Goal: Navigation & Orientation: Find specific page/section

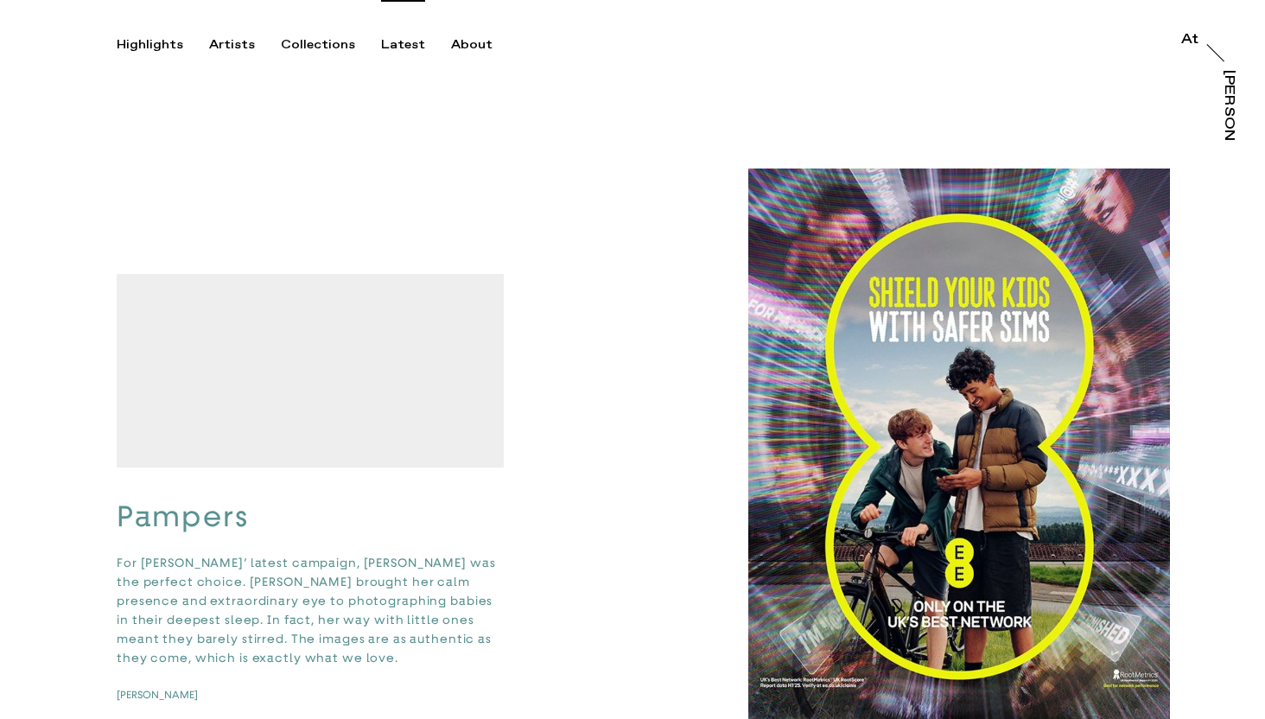
click at [455, 35] on div "Highlights Artists Collections Latest About At At [PERSON_NAME]" at bounding box center [635, 26] width 1270 height 53
click at [466, 45] on div "About" at bounding box center [471, 45] width 41 height 16
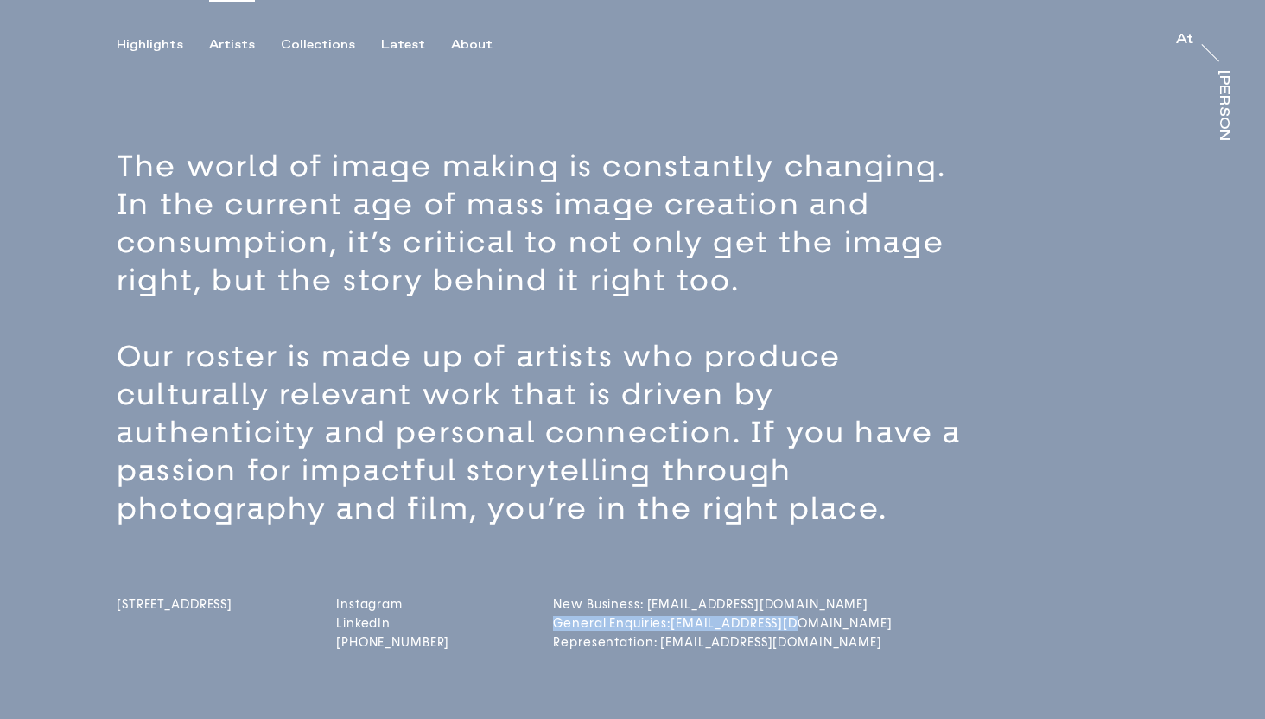
click at [229, 42] on div "Artists" at bounding box center [232, 45] width 46 height 16
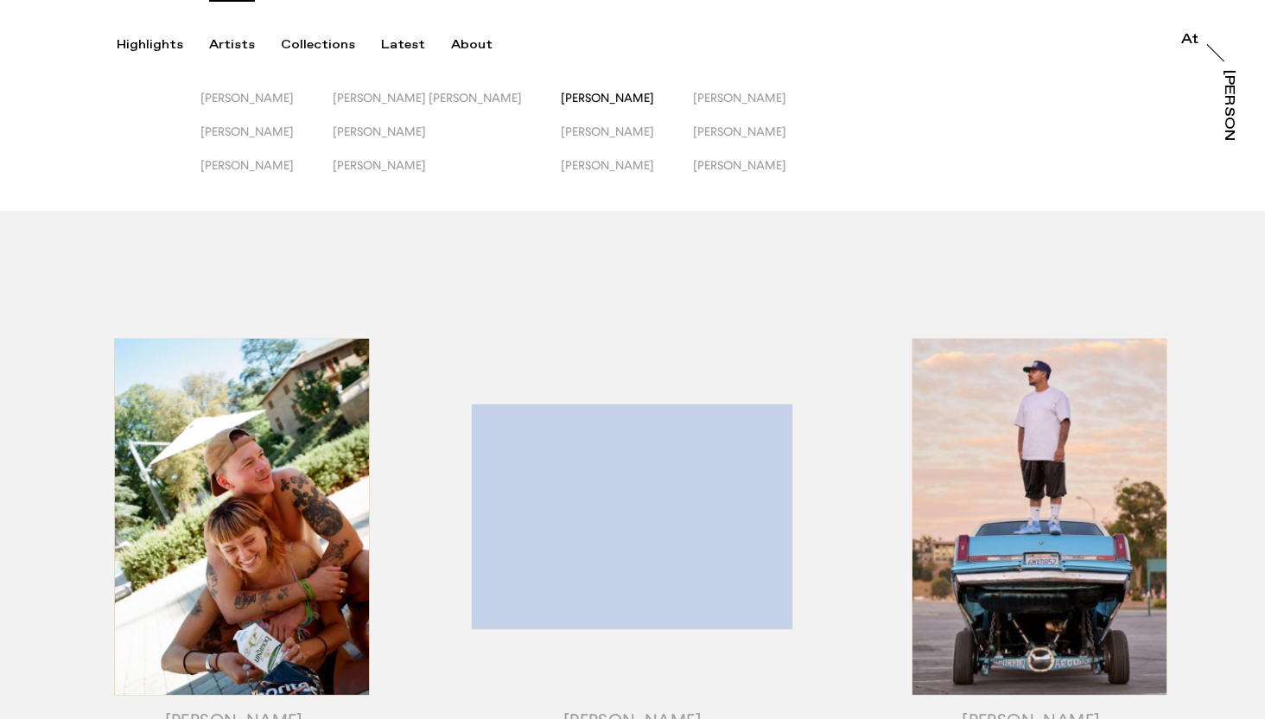
click at [561, 91] on span "[PERSON_NAME]" at bounding box center [607, 98] width 93 height 14
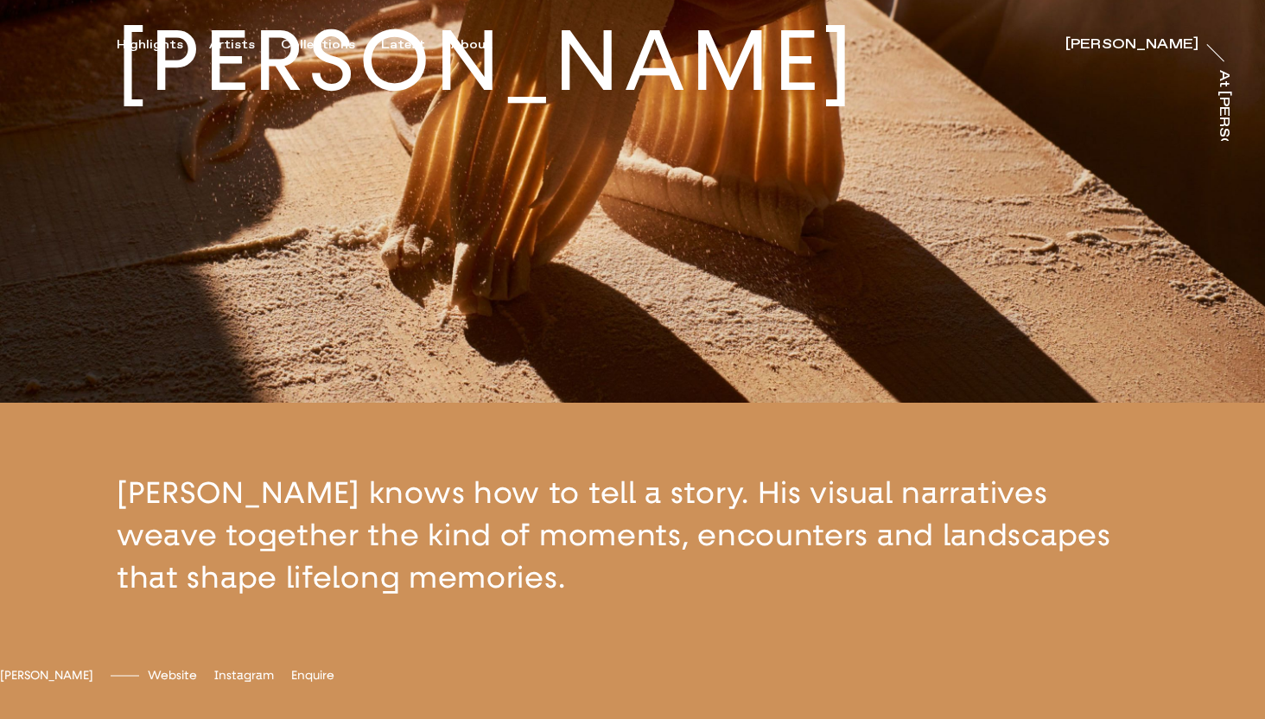
scroll to position [338, 0]
